Goal: Navigation & Orientation: Understand site structure

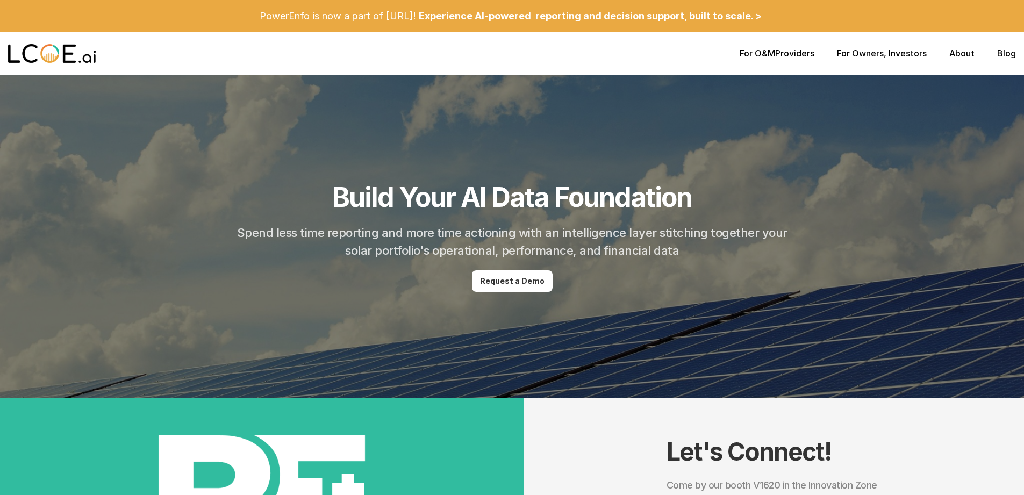
click at [897, 57] on p "For Owners , Investors" at bounding box center [882, 53] width 90 height 10
click at [760, 54] on link "For O&M" at bounding box center [756, 53] width 35 height 11
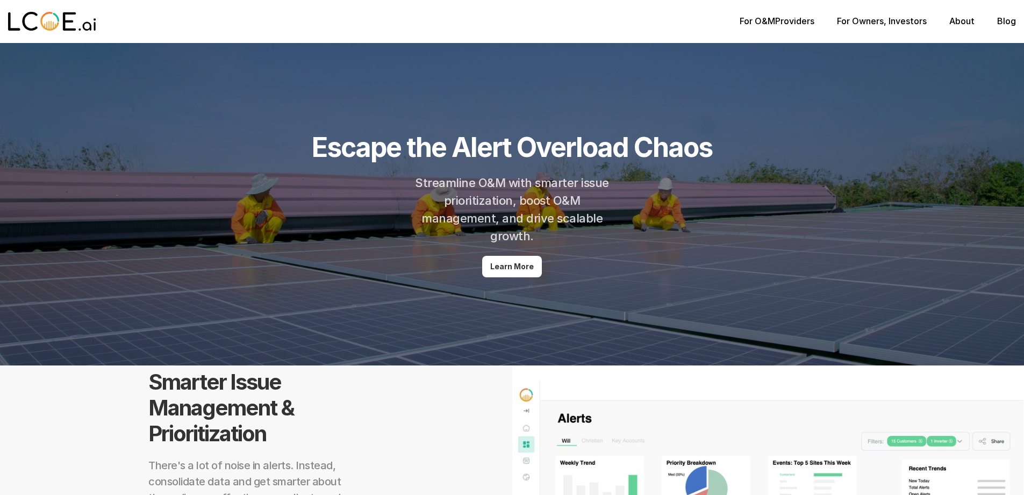
click at [960, 24] on link "About" at bounding box center [961, 21] width 25 height 11
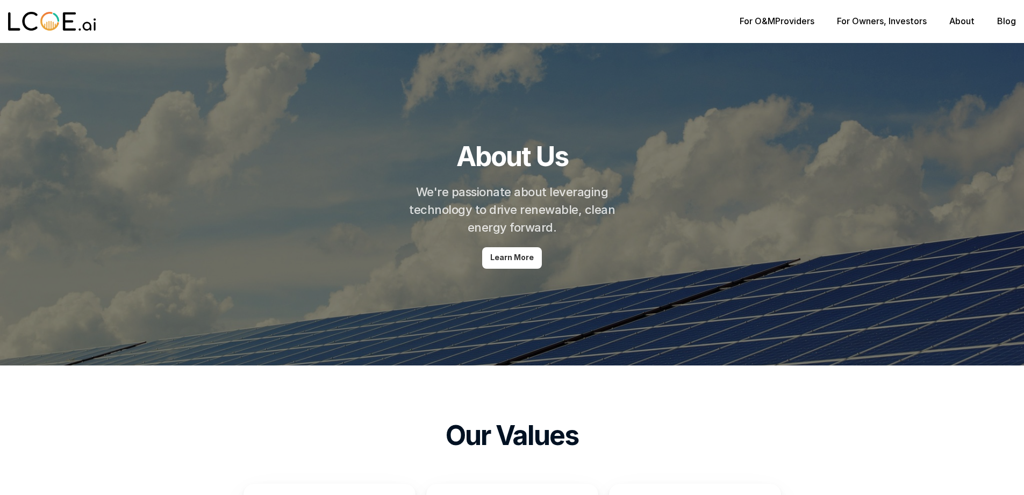
click at [1013, 22] on link "Blog" at bounding box center [1006, 21] width 19 height 11
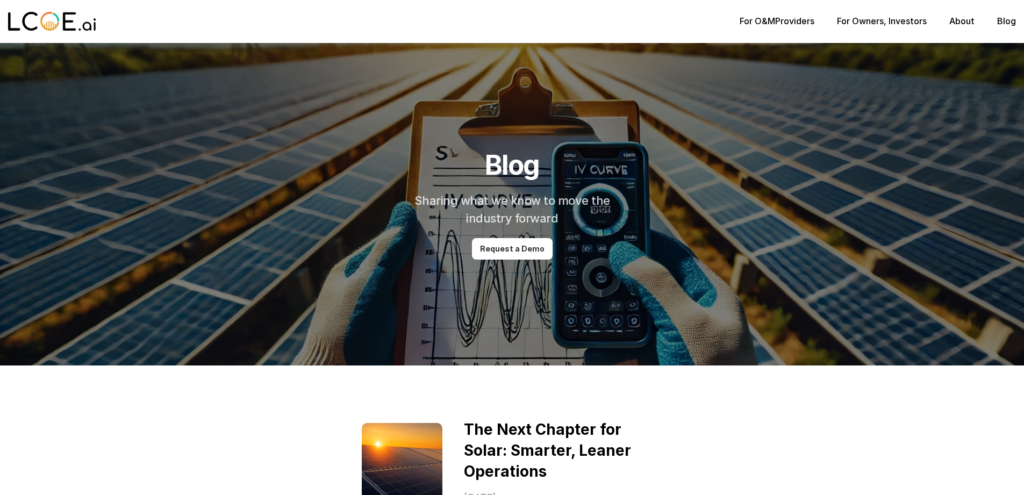
click at [880, 20] on link "For Owners" at bounding box center [860, 21] width 47 height 11
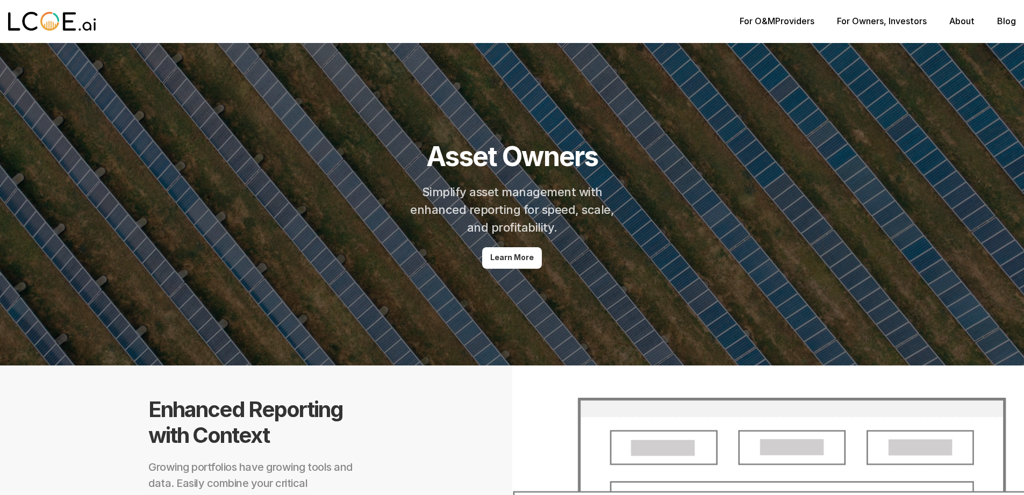
click at [761, 18] on link "For O&M" at bounding box center [756, 21] width 35 height 11
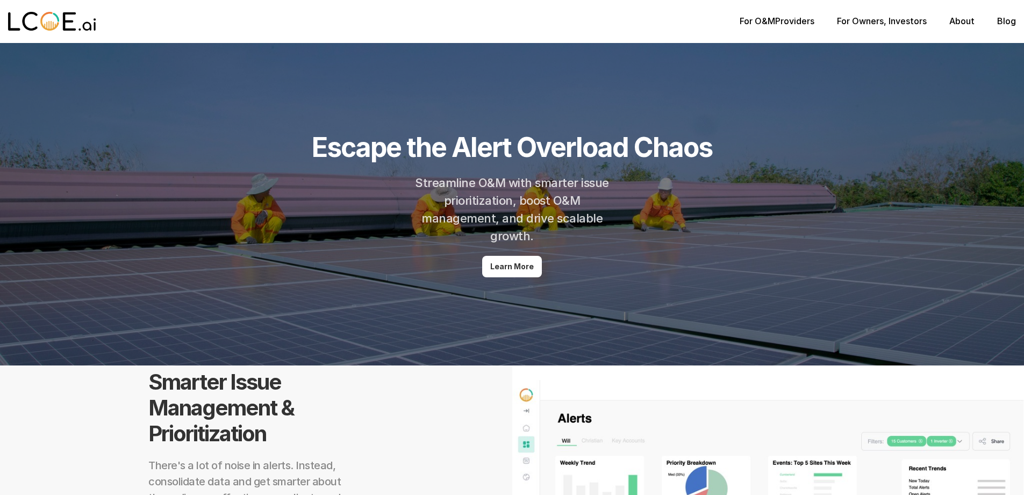
click at [72, 20] on img at bounding box center [52, 21] width 88 height 21
